Goal: Task Accomplishment & Management: Use online tool/utility

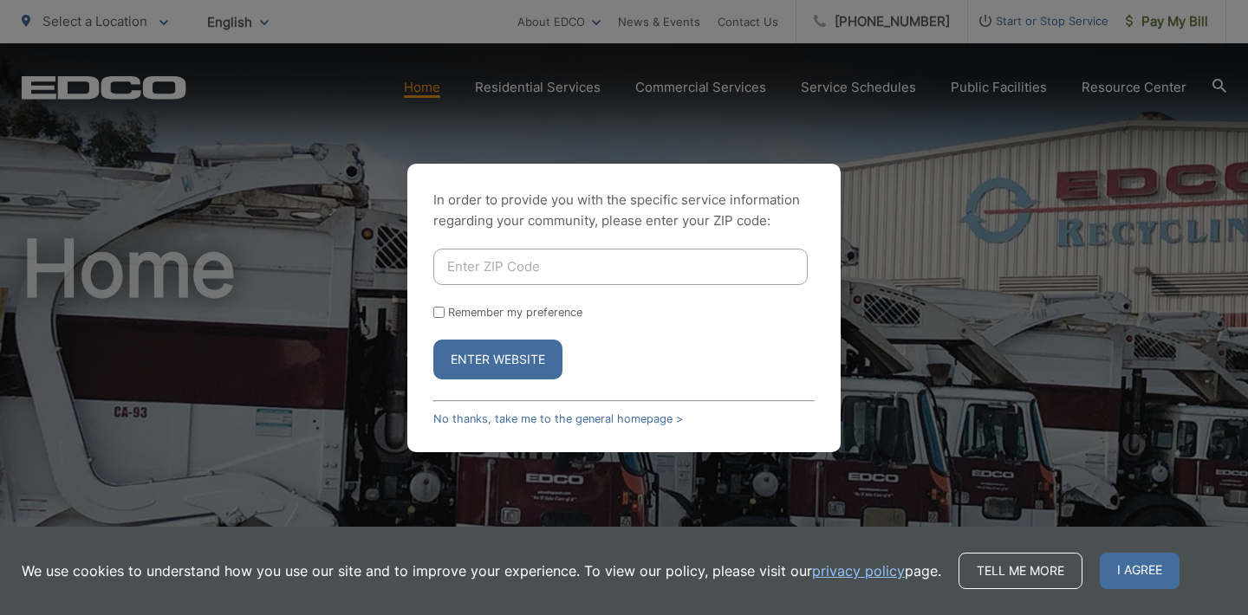
click at [528, 269] on input "Enter ZIP Code" at bounding box center [620, 267] width 374 height 36
type input "8"
type input "92118"
click at [516, 356] on button "Enter Website" at bounding box center [497, 360] width 129 height 40
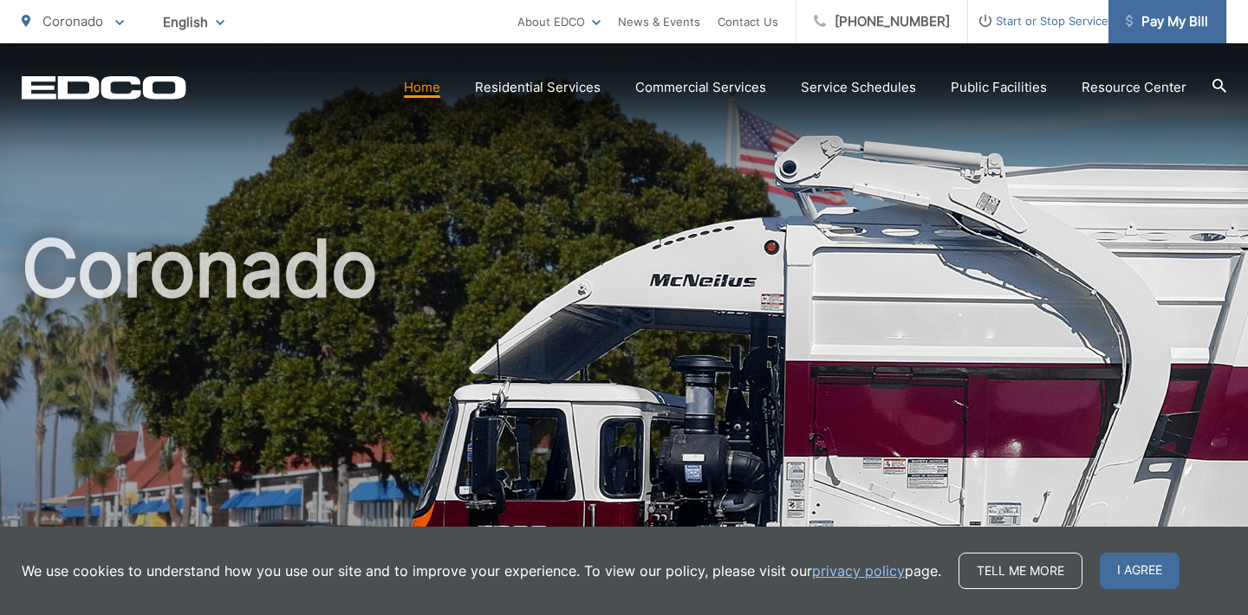
click at [1139, 25] on span "Pay My Bill" at bounding box center [1167, 21] width 82 height 21
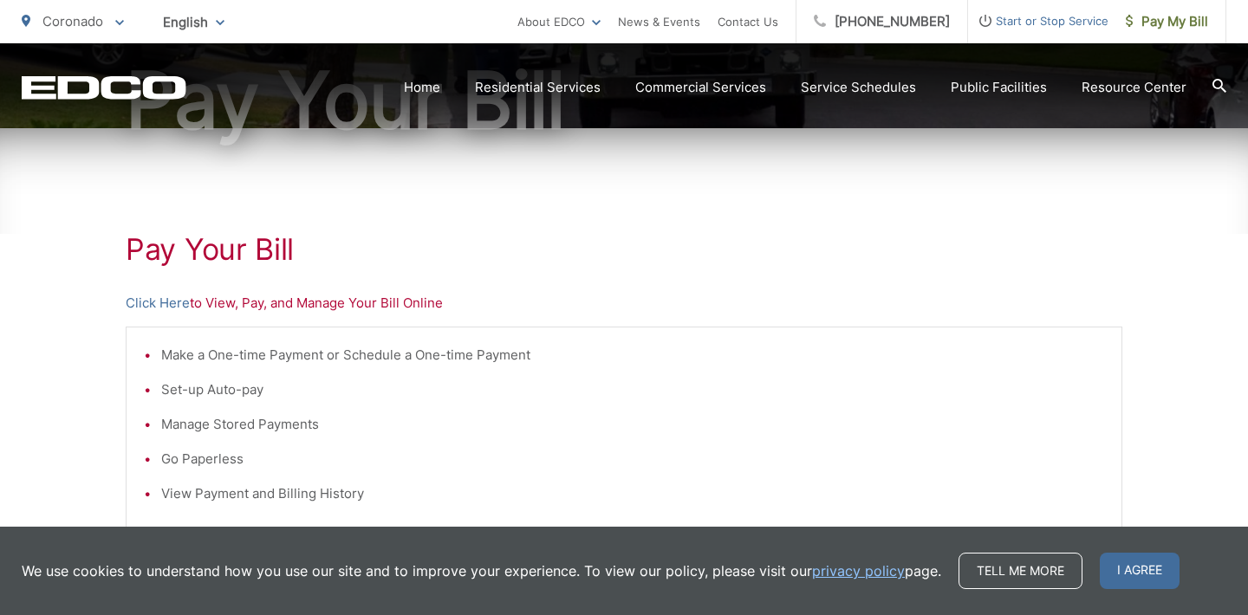
scroll to position [221, 0]
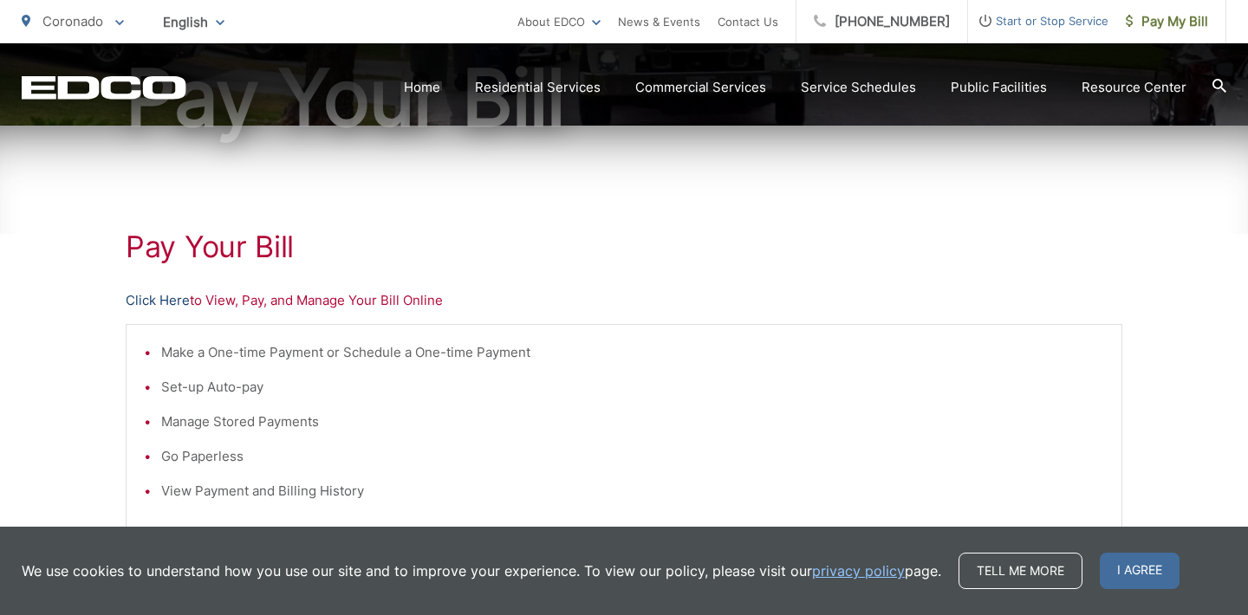
click at [165, 299] on link "Click Here" at bounding box center [158, 300] width 64 height 21
